Goal: Information Seeking & Learning: Learn about a topic

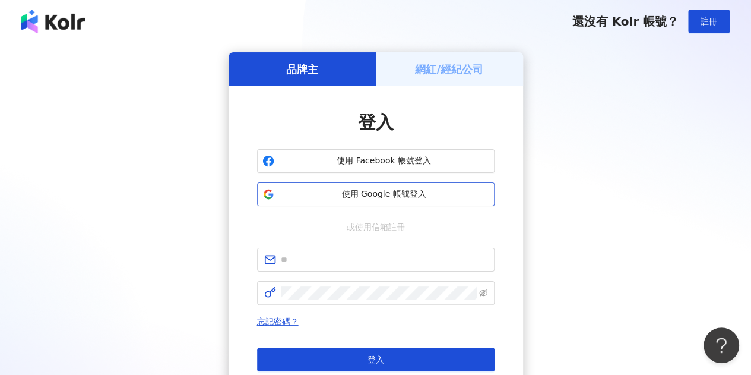
click at [391, 193] on span "使用 Google 帳號登入" at bounding box center [384, 194] width 210 height 12
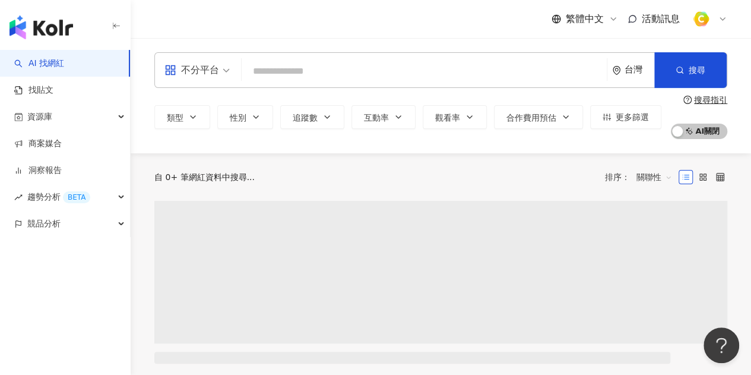
click at [367, 75] on input "search" at bounding box center [424, 71] width 356 height 23
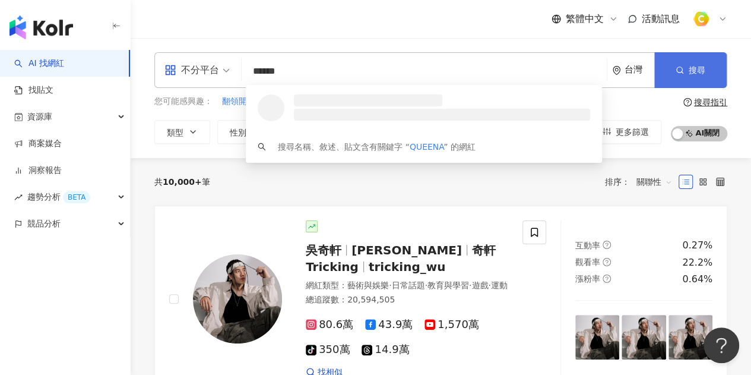
type input "******"
click at [698, 62] on button "搜尋" at bounding box center [690, 70] width 72 height 36
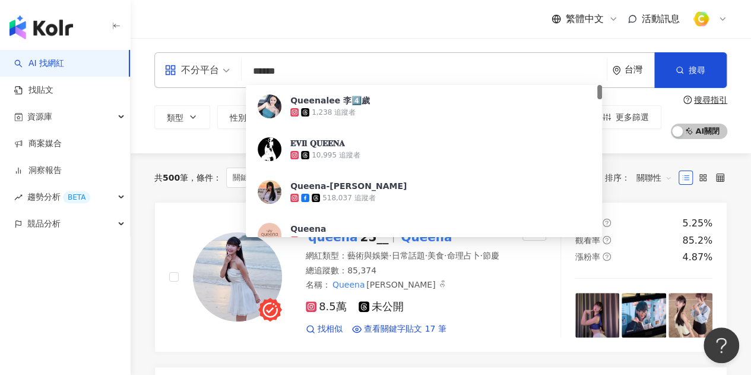
drag, startPoint x: 376, startPoint y: 75, endPoint x: 80, endPoint y: 52, distance: 297.8
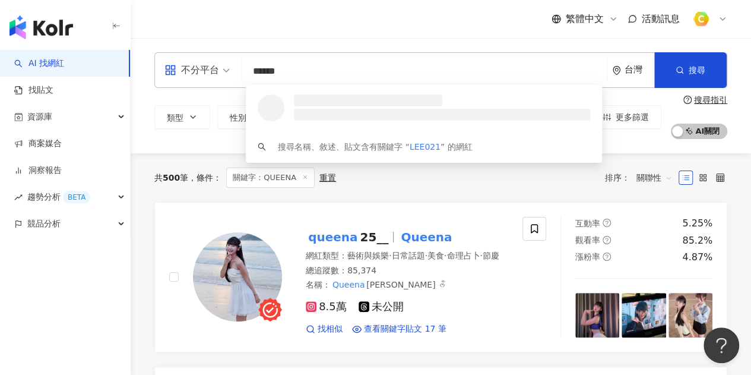
type input "*******"
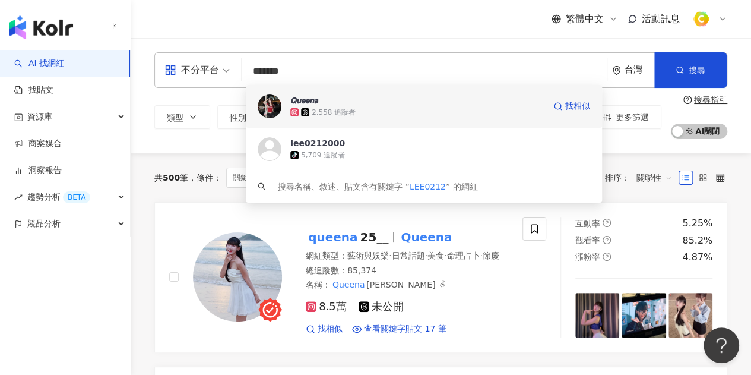
click at [472, 109] on div "2,558 追蹤者" at bounding box center [417, 112] width 254 height 12
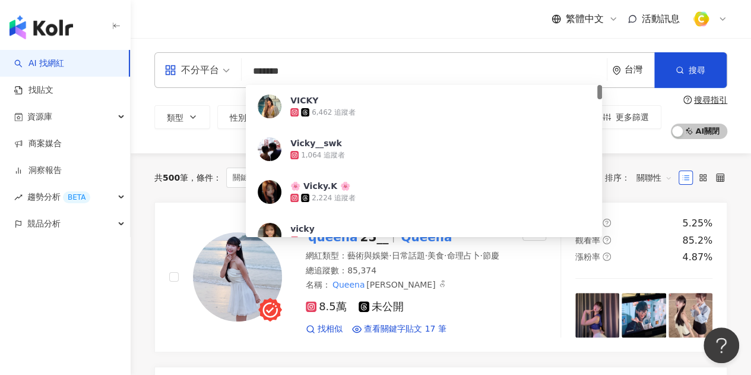
type input "********"
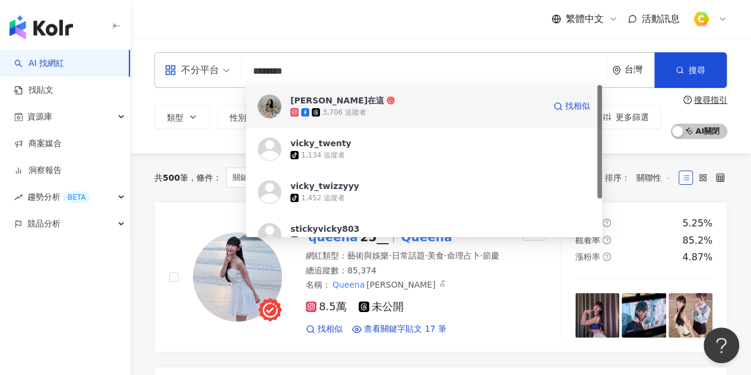
click at [436, 103] on span "薇琪在這" at bounding box center [417, 100] width 254 height 12
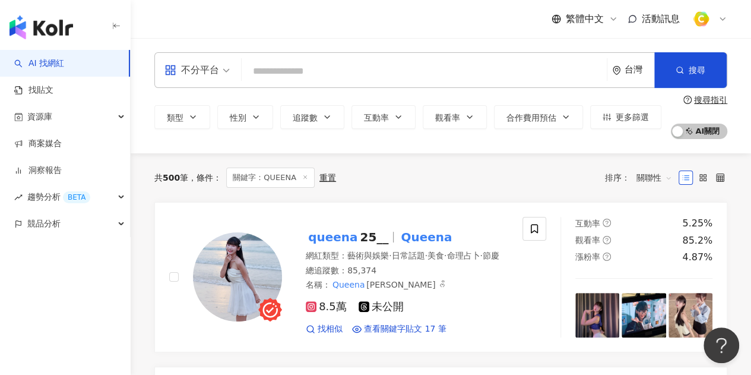
click at [411, 71] on input "search" at bounding box center [424, 71] width 356 height 23
type input "*"
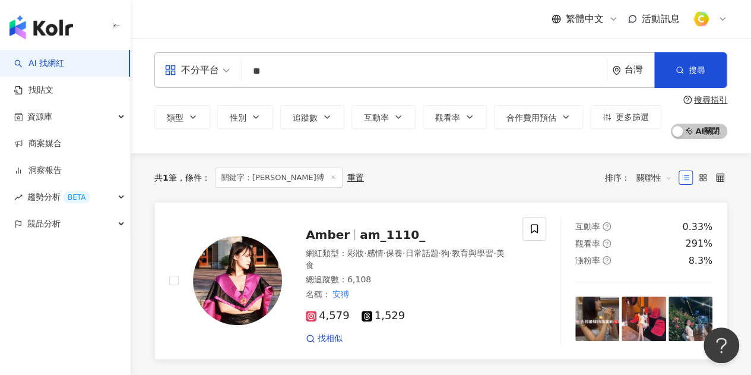
click at [360, 237] on span "am_1110_" at bounding box center [392, 234] width 65 height 14
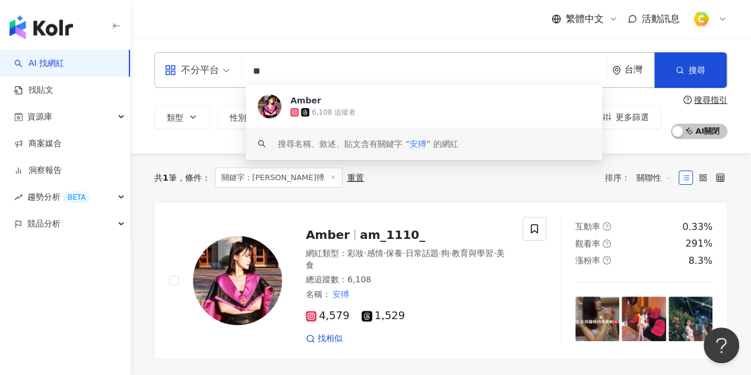
drag, startPoint x: 374, startPoint y: 80, endPoint x: 192, endPoint y: 51, distance: 184.6
click at [192, 51] on div "不分平台 ** 台灣 搜尋 53311c35-dec1-4f1f-a46e-5a202599dcdd keyword Amber 6,108 追蹤者 搜尋名稱…" at bounding box center [441, 95] width 620 height 115
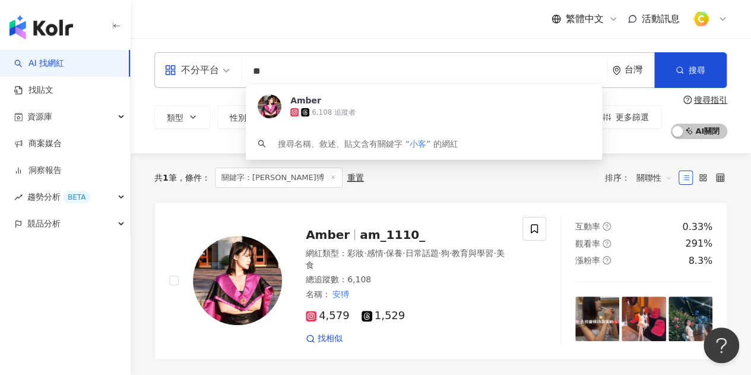
type input "**"
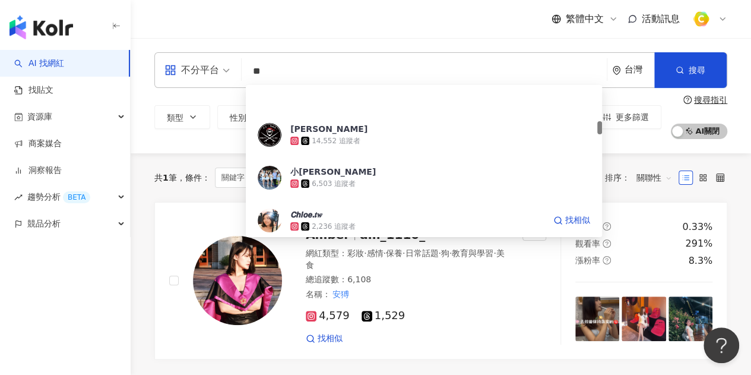
scroll to position [416, 0]
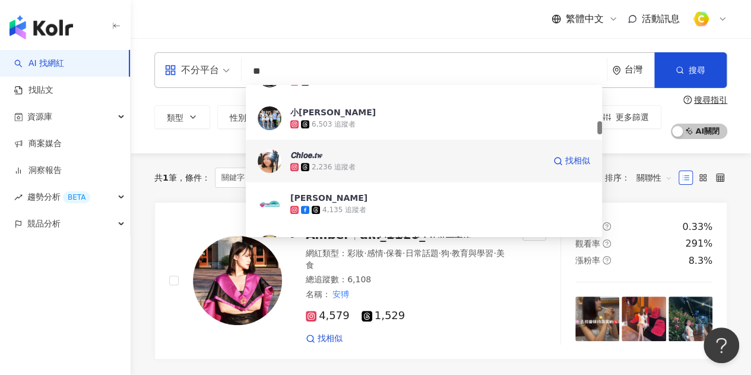
click at [417, 164] on div "2,236 追蹤者" at bounding box center [417, 167] width 254 height 12
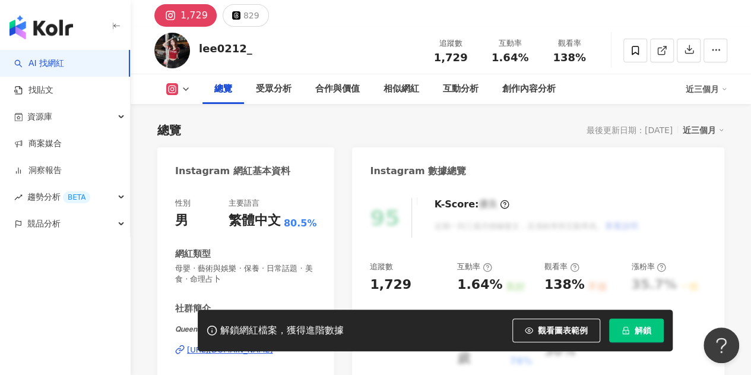
scroll to position [59, 0]
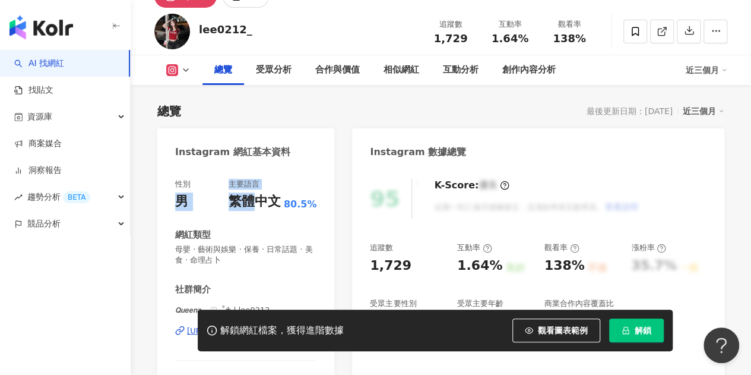
drag, startPoint x: 179, startPoint y: 210, endPoint x: 256, endPoint y: 204, distance: 77.5
click at [256, 204] on div "性別 男 主要語言 繁體中文 80.5%" at bounding box center [245, 195] width 141 height 32
click at [256, 204] on div "繁體中文" at bounding box center [255, 201] width 52 height 18
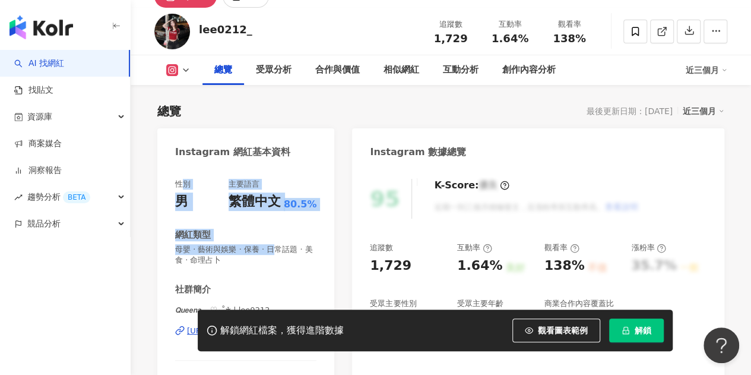
drag, startPoint x: 183, startPoint y: 188, endPoint x: 290, endPoint y: 253, distance: 125.2
click at [290, 253] on div "性別 男 主要語言 繁體中文 80.5% 網紅類型 母嬰 · 藝術與娛樂 · 保養 · 日常話題 · 美食 · 命理占卜 社群簡介 𝙌𝙪𝙚𝙚𝙣𝙖 ⸝ ♡₊˚♰…" at bounding box center [245, 297] width 141 height 237
click at [290, 253] on span "母嬰 · 藝術與娛樂 · 保養 · 日常話題 · 美食 · 命理占卜" at bounding box center [245, 254] width 141 height 21
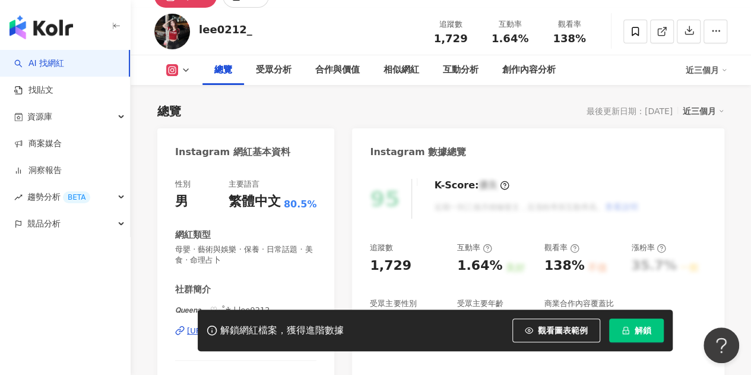
click at [287, 267] on div "性別 男 主要語言 繁體中文 80.5% 網紅類型 母嬰 · 藝術與娛樂 · 保養 · 日常話題 · 美食 · 命理占卜 社群簡介 𝙌𝙪𝙚𝙚𝙣𝙖 ⸝ ♡₊˚♰…" at bounding box center [245, 297] width 141 height 237
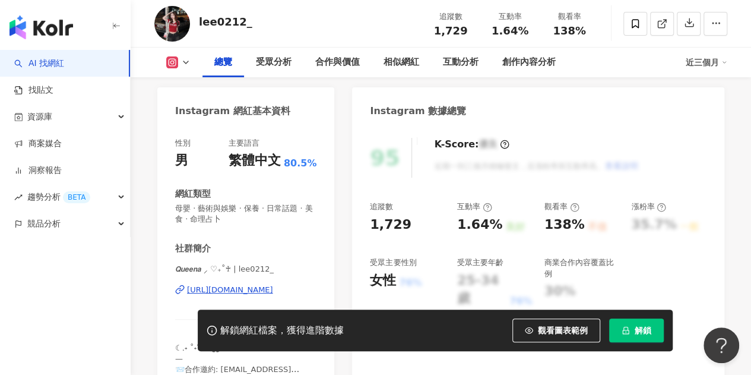
scroll to position [119, 0]
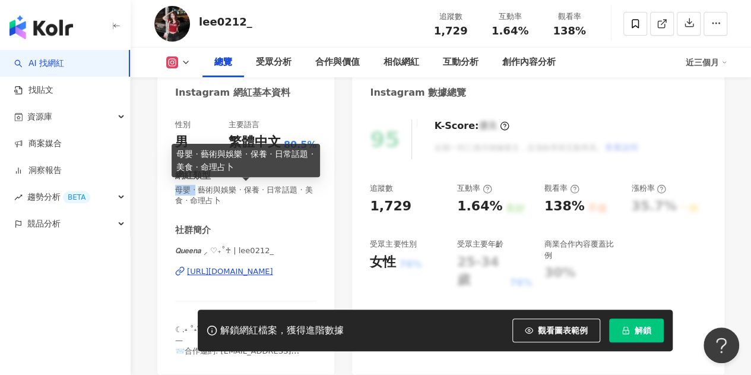
drag, startPoint x: 179, startPoint y: 191, endPoint x: 198, endPoint y: 191, distance: 19.6
click at [199, 191] on span "母嬰 · 藝術與娛樂 · 保養 · 日常話題 · 美食 · 命理占卜" at bounding box center [245, 195] width 141 height 21
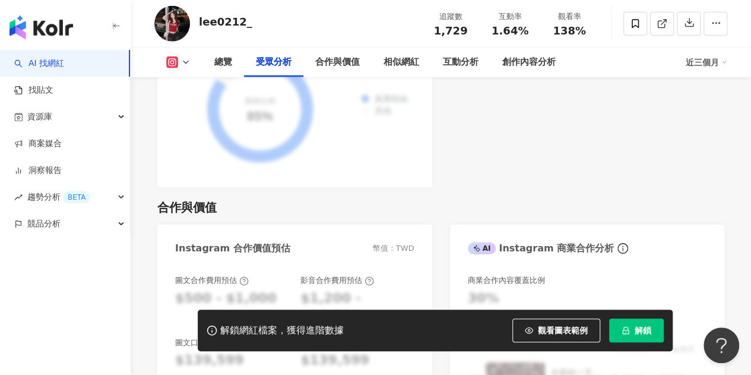
scroll to position [1603, 0]
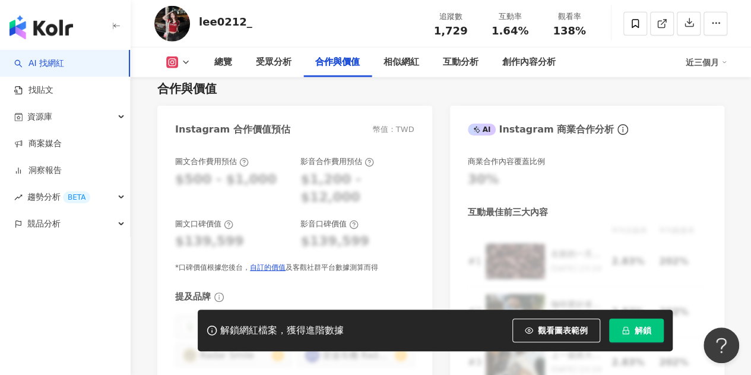
click at [438, 231] on div "Instagram 合作價值預估 幣值：TWD 圖文合作費用預估 $500 - $1,000 影音合作費用預估 $1,200 - $12,000 圖文口碑價值…" at bounding box center [440, 256] width 567 height 300
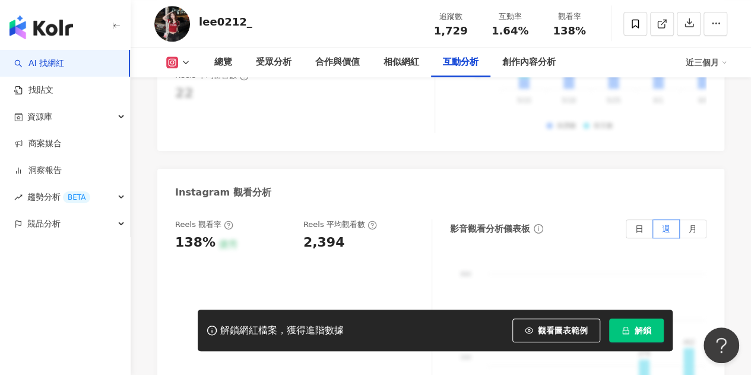
scroll to position [2671, 0]
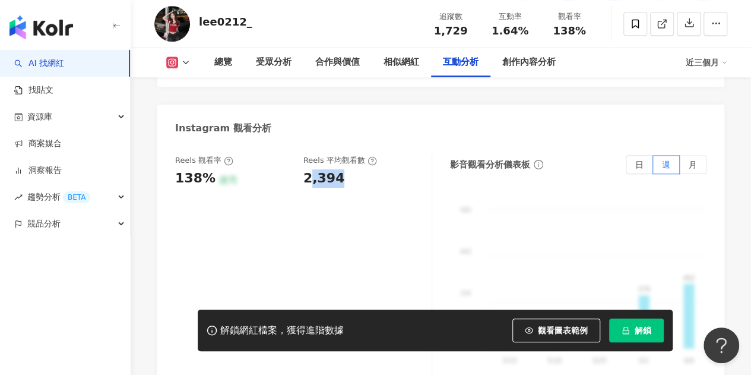
drag, startPoint x: 308, startPoint y: 154, endPoint x: 363, endPoint y: 156, distance: 55.2
click at [363, 169] on div "2,394" at bounding box center [361, 178] width 116 height 18
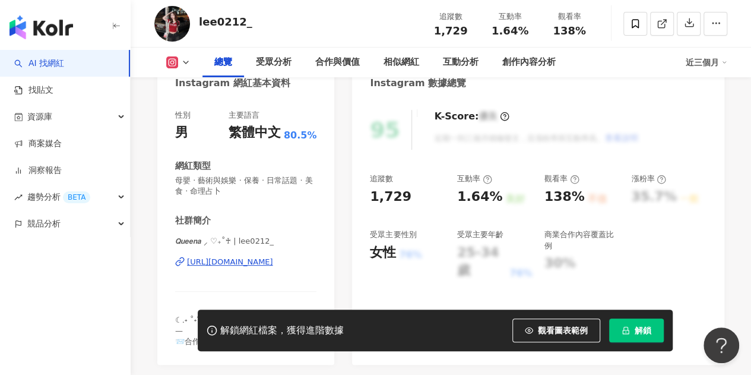
scroll to position [96, 0]
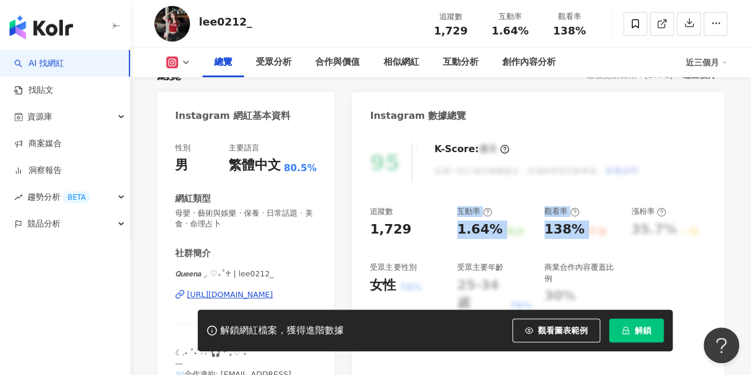
drag, startPoint x: 484, startPoint y: 223, endPoint x: 614, endPoint y: 249, distance: 133.3
click at [614, 249] on div "追蹤數 1,729 互動率 1.64% 良好 觀看率 138% 不佳 漲粉率 35.7% 一般 受眾主要性別 女性 76% 受眾主要年齡 25-34 歲 76…" at bounding box center [538, 259] width 337 height 106
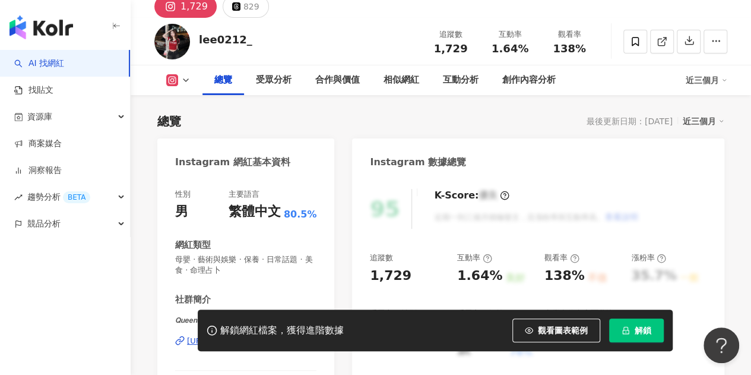
scroll to position [0, 0]
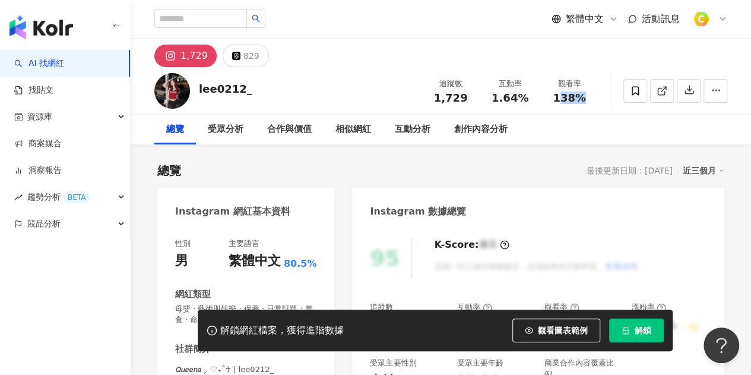
drag, startPoint x: 559, startPoint y: 94, endPoint x: 591, endPoint y: 114, distance: 37.9
click at [594, 110] on div "lee0212_ 追蹤數 1,729 互動率 1.64% 觀看率 138%" at bounding box center [441, 90] width 620 height 47
click at [530, 168] on div "總覽 最後更新日期：2025/8/3 近三個月" at bounding box center [440, 170] width 567 height 17
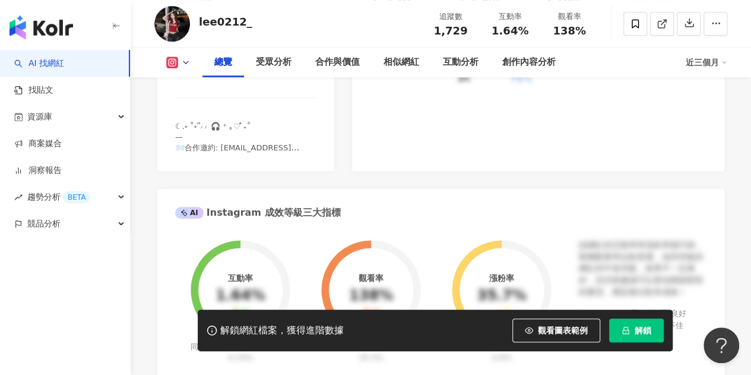
scroll to position [475, 0]
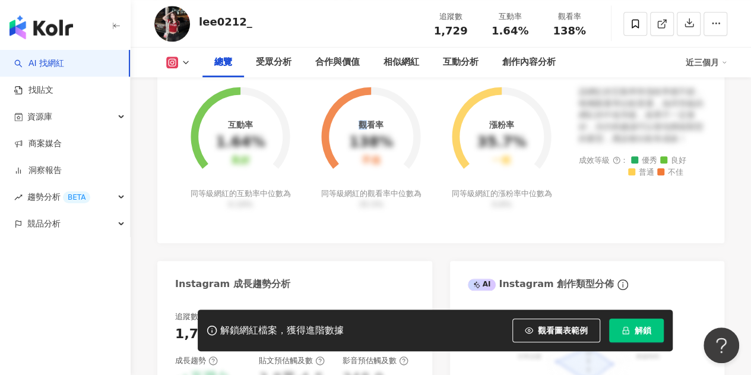
drag, startPoint x: 364, startPoint y: 127, endPoint x: 411, endPoint y: 157, distance: 55.8
click at [411, 157] on div "觀看率 138% 不佳 同等級網紅的觀看率中位數為 35.5%" at bounding box center [371, 140] width 131 height 138
click at [411, 157] on icon at bounding box center [370, 128] width 91 height 75
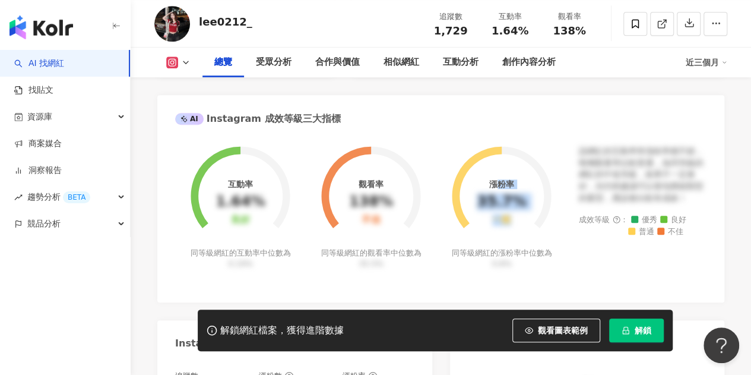
drag, startPoint x: 495, startPoint y: 183, endPoint x: 519, endPoint y: 224, distance: 47.3
click at [519, 224] on div "漲粉率 35.7% 一般" at bounding box center [501, 202] width 49 height 46
click at [573, 257] on div "互動率 1.64% 良好 同等級網紅的互動率中位數為 0.19% 觀看率 138% 不佳 同等級網紅的觀看率中位數為 35.5% 漲粉率 35.7% 一般 同…" at bounding box center [440, 214] width 531 height 138
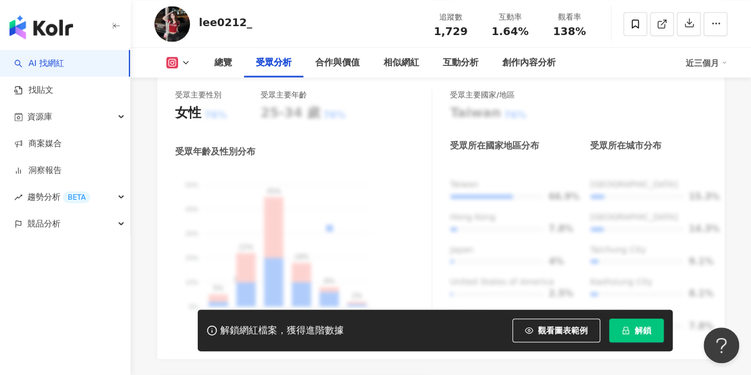
scroll to position [1247, 0]
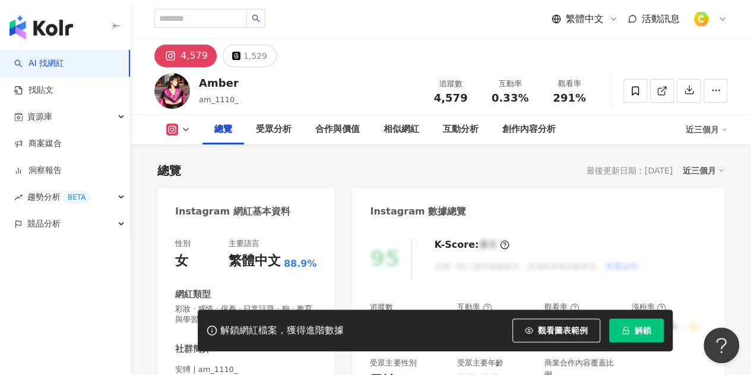
scroll to position [119, 0]
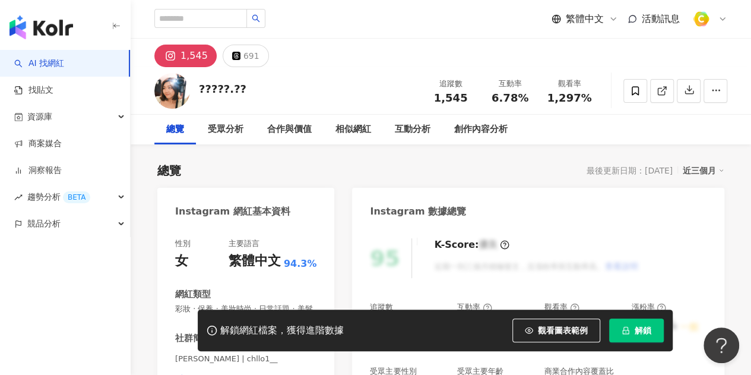
drag, startPoint x: 204, startPoint y: 85, endPoint x: 249, endPoint y: 85, distance: 45.7
click at [249, 85] on div "?????.?? 追蹤數 1,545 互動率 6.78% 觀看率 1,297%" at bounding box center [441, 90] width 620 height 47
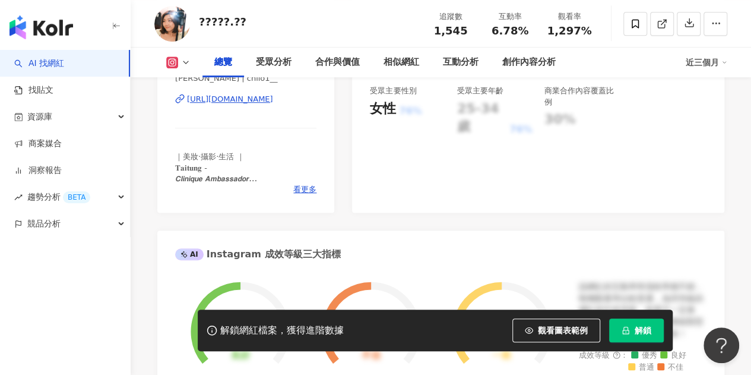
scroll to position [237, 0]
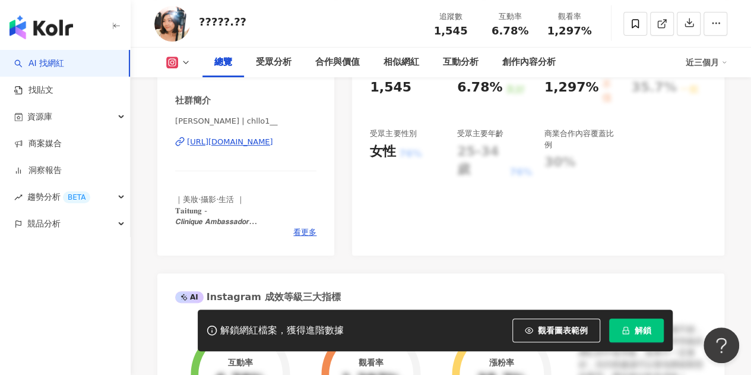
click at [267, 159] on div "Chloe小克 | chllo1__ https://www.instagram.com/chllo1__/" at bounding box center [245, 150] width 141 height 69
click at [267, 147] on div "https://www.instagram.com/chllo1__/" at bounding box center [230, 142] width 86 height 11
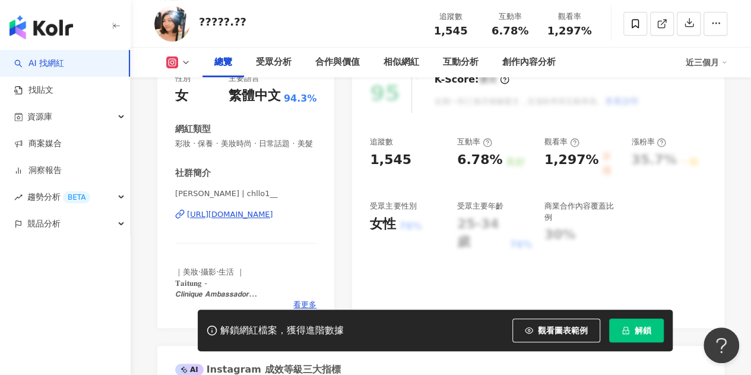
scroll to position [119, 0]
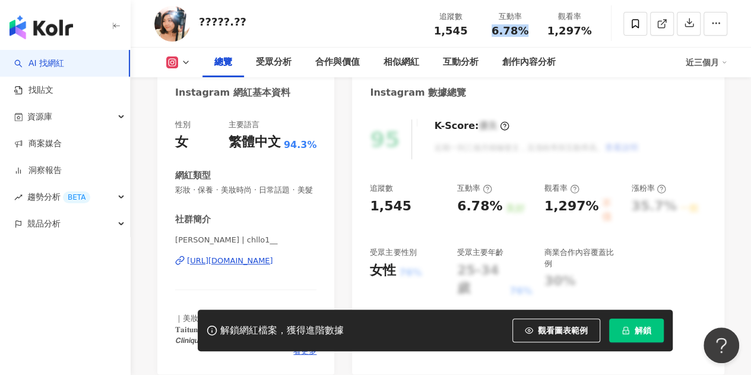
drag, startPoint x: 492, startPoint y: 27, endPoint x: 533, endPoint y: 30, distance: 41.1
click at [533, 30] on div "互動率 6.78%" at bounding box center [509, 24] width 59 height 26
click at [532, 31] on div "6.78%" at bounding box center [509, 31] width 45 height 12
drag, startPoint x: 454, startPoint y: 207, endPoint x: 504, endPoint y: 213, distance: 50.7
click at [504, 213] on div "追蹤數 1,545 互動率 6.78% 良好 觀看率 1,297% 不佳 漲粉率 35.7% 一般 受眾主要性別 女性 76% 受眾主要年齡 25-34 歲 …" at bounding box center [538, 240] width 337 height 115
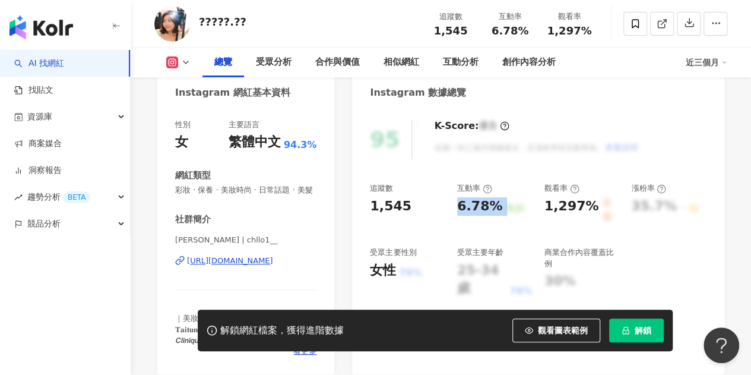
click at [505, 213] on div "良好" at bounding box center [514, 208] width 19 height 13
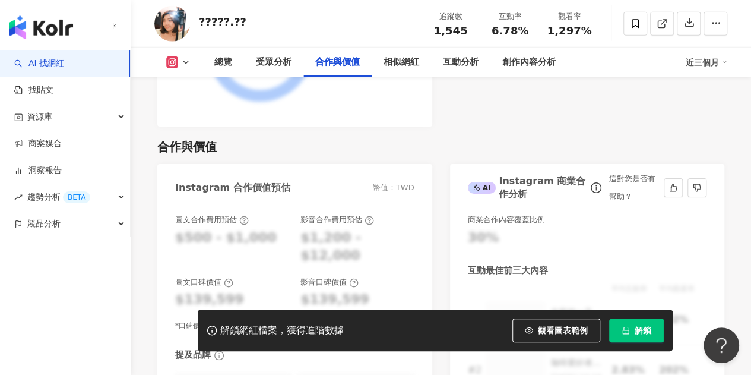
scroll to position [1544, 0]
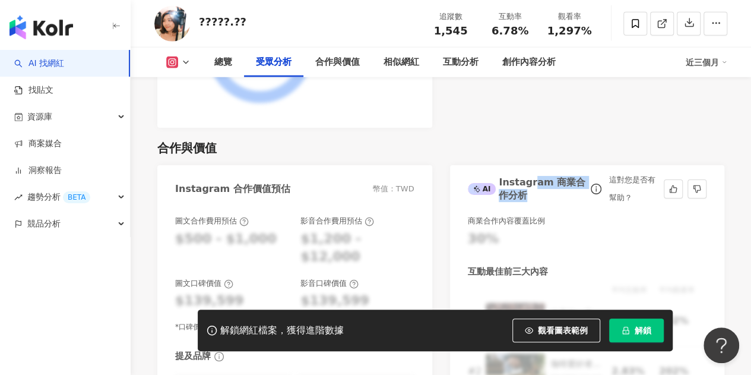
drag, startPoint x: 529, startPoint y: 198, endPoint x: 540, endPoint y: 210, distance: 16.8
click at [540, 202] on div "AI Instagram 商業合作分析" at bounding box center [527, 189] width 119 height 27
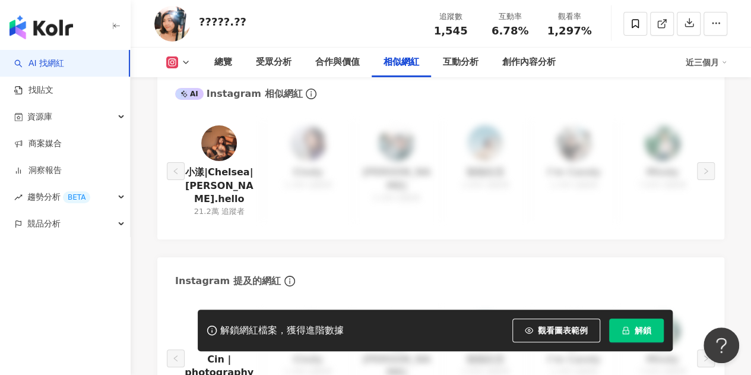
scroll to position [1915, 0]
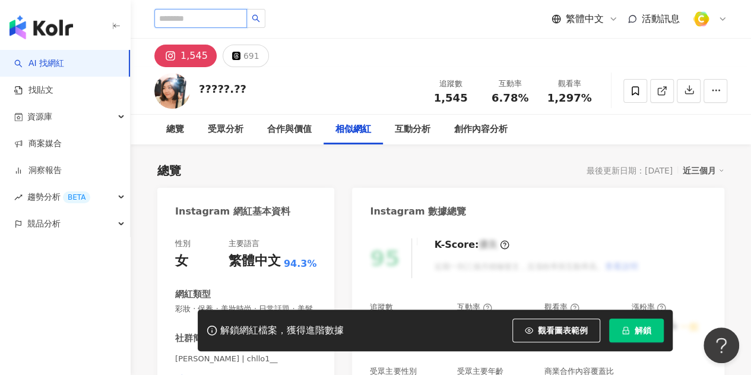
click at [187, 16] on input "search" at bounding box center [200, 18] width 93 height 19
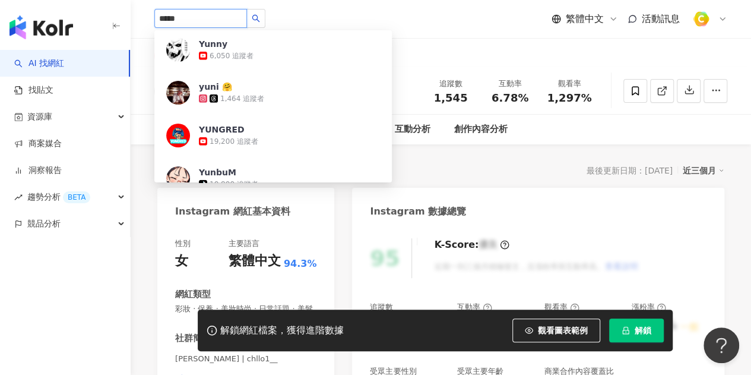
scroll to position [1840, 0]
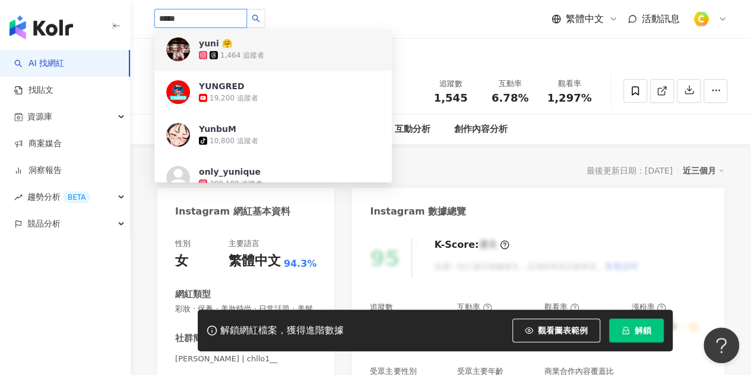
drag, startPoint x: 245, startPoint y: 20, endPoint x: 59, endPoint y: 9, distance: 186.1
paste input "*"
type input "******"
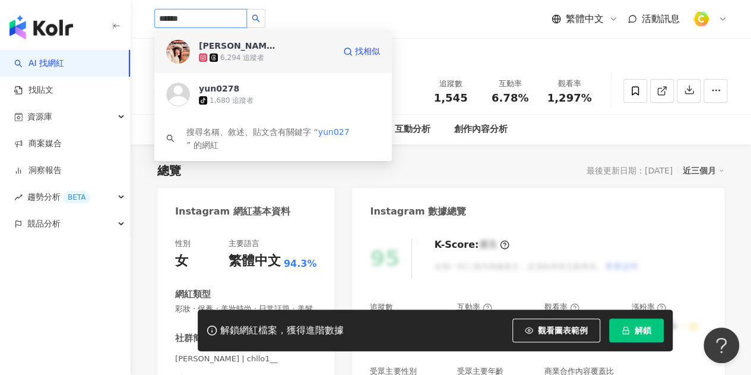
click at [268, 56] on div "6,294 追蹤者" at bounding box center [266, 58] width 135 height 12
